Goal: Task Accomplishment & Management: Manage account settings

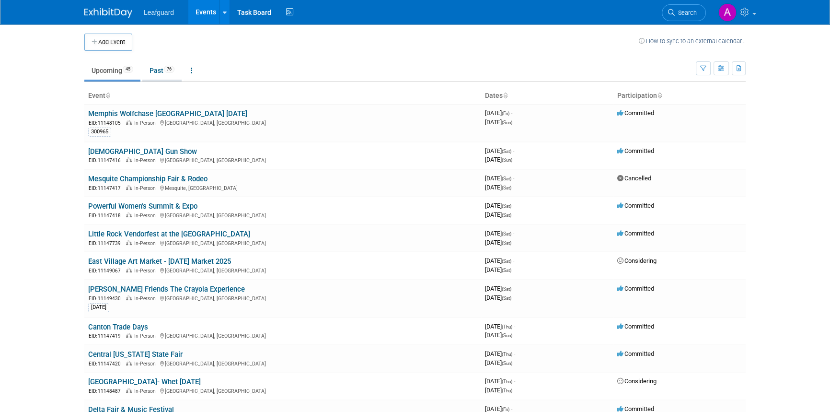
click at [152, 72] on link "Past 76" at bounding box center [161, 70] width 39 height 18
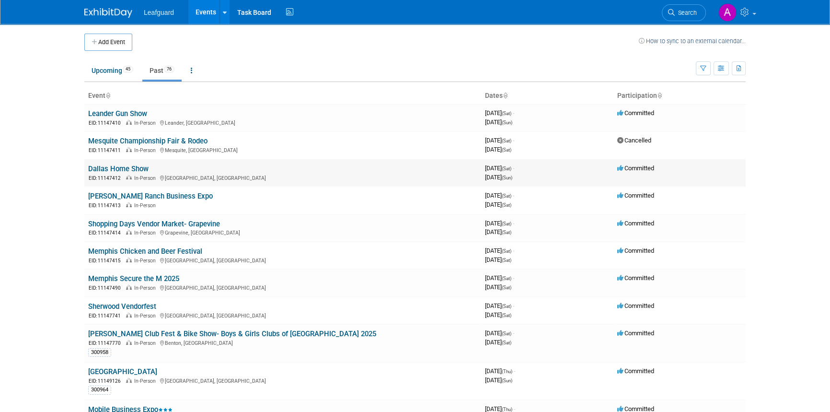
click at [139, 167] on link "Dallas Home Show" at bounding box center [118, 168] width 60 height 9
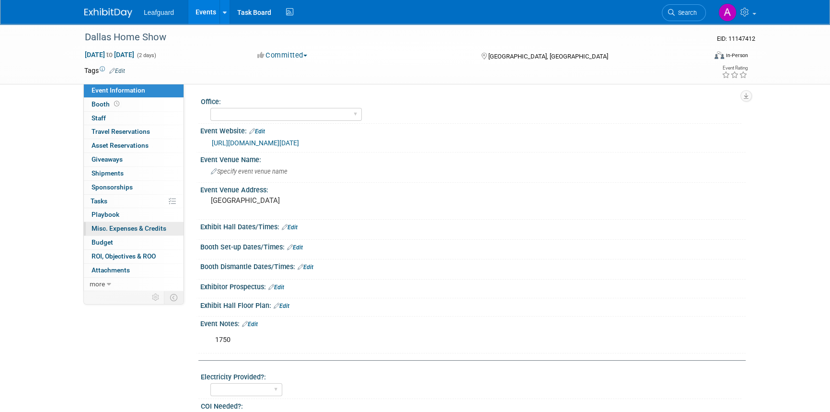
click at [114, 229] on span "Misc. Expenses & Credits 0" at bounding box center [129, 228] width 75 height 8
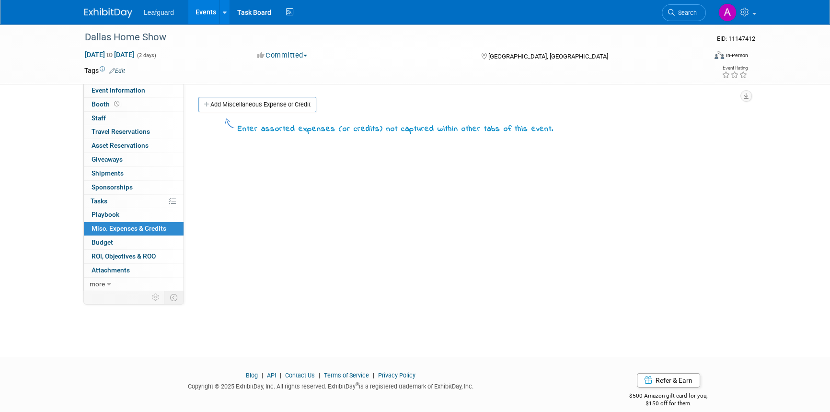
click at [266, 107] on link "Add Miscellaneous Expense or Credit" at bounding box center [257, 104] width 118 height 15
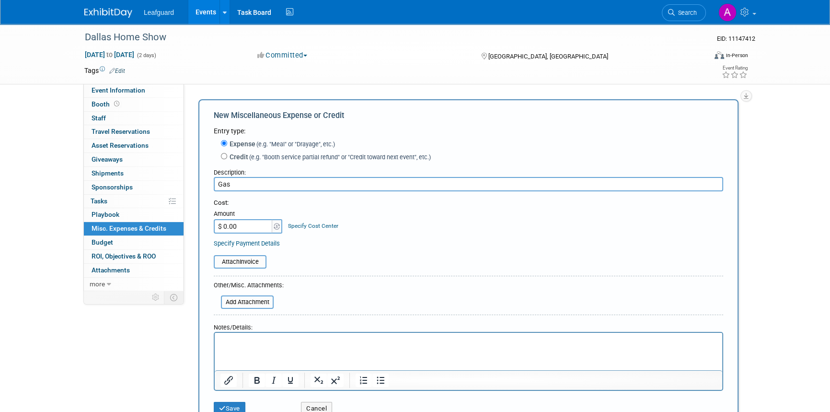
type input "Gas"
click at [223, 231] on input "$ 0.00" at bounding box center [244, 226] width 60 height 14
type input "$ 19.60"
click at [238, 345] on p "Rich Text Area. Press ALT-0 for help." at bounding box center [468, 341] width 497 height 10
click at [230, 407] on button "Save" at bounding box center [230, 408] width 32 height 13
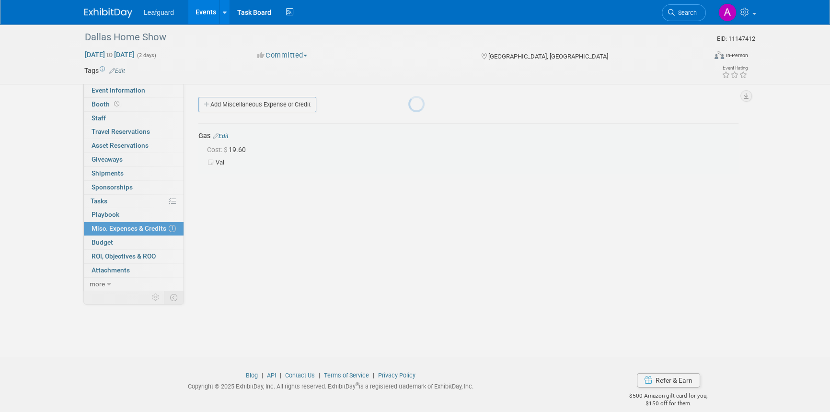
scroll to position [12, 0]
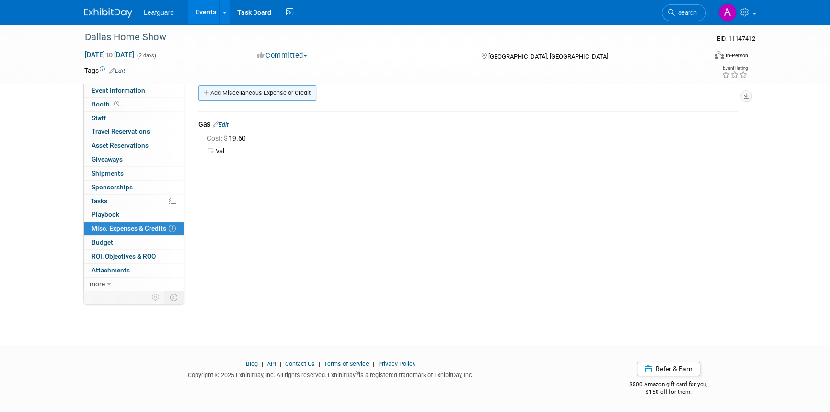
click at [228, 94] on link "Add Miscellaneous Expense or Credit" at bounding box center [257, 92] width 118 height 15
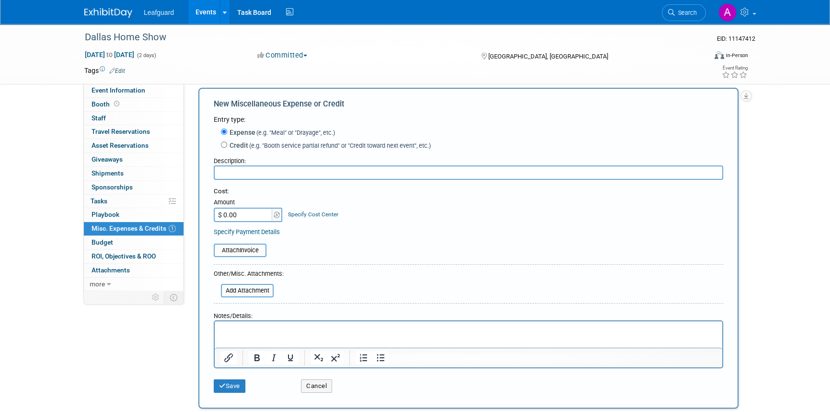
scroll to position [0, 0]
type input "Gas"
click at [221, 214] on input "$ 0.00" at bounding box center [244, 215] width 60 height 14
type input "$ 14.00"
click at [240, 335] on html at bounding box center [469, 327] width 508 height 13
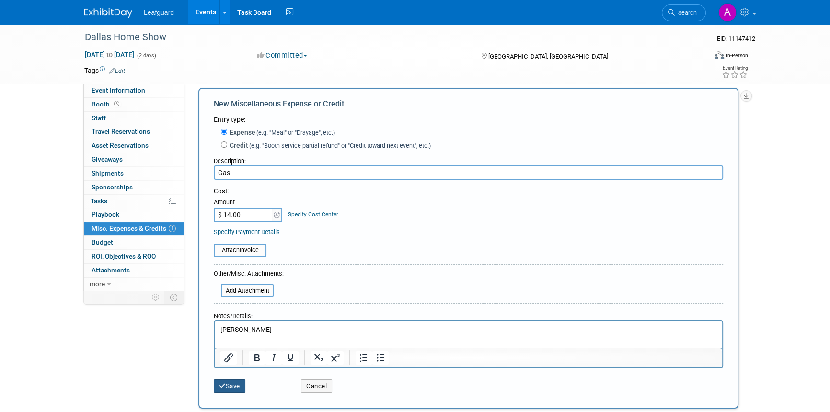
click at [225, 383] on button "Save" at bounding box center [230, 385] width 32 height 13
